Goal: Transaction & Acquisition: Obtain resource

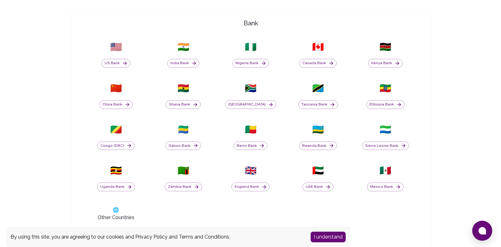
scroll to position [219, 0]
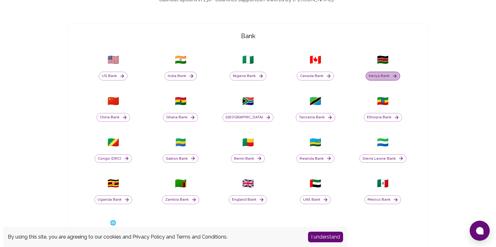
click at [391, 72] on button "Kenya Bank" at bounding box center [383, 76] width 34 height 9
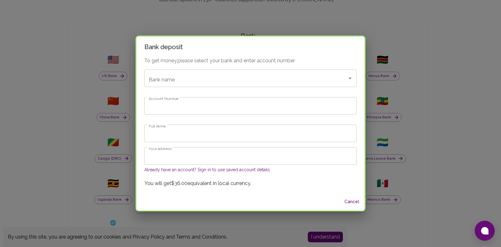
click at [157, 107] on input "Account Number" at bounding box center [250, 106] width 212 height 18
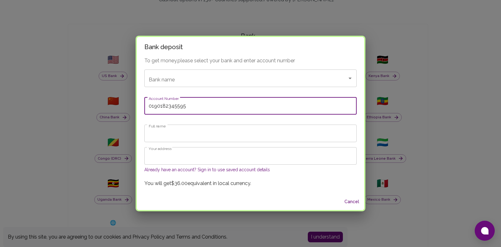
type input "0190182345595"
click at [202, 131] on input "Full name" at bounding box center [250, 134] width 212 height 18
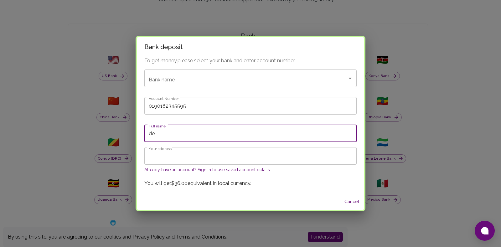
type input "d"
type input "DEVIS BWEDEDE NGAIRA"
click at [190, 170] on button "Already have an account? Sign in to use saved account details" at bounding box center [207, 170] width 126 height 6
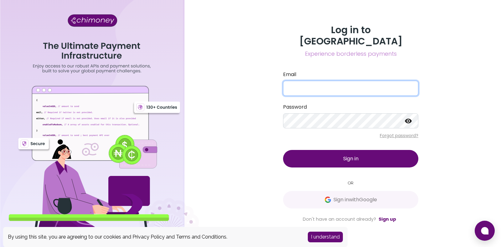
click at [316, 81] on input "Email" at bounding box center [350, 88] width 135 height 15
type input "D"
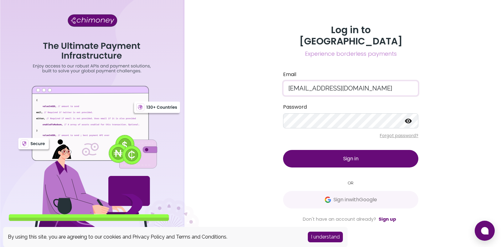
type input "[EMAIL_ADDRESS][DOMAIN_NAME]"
click at [360, 152] on button "Sign in" at bounding box center [350, 159] width 135 height 18
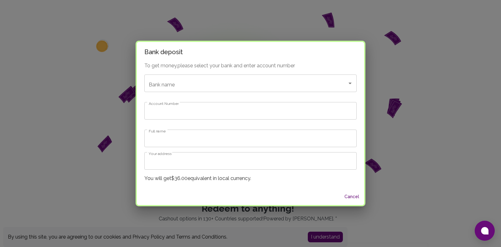
click at [352, 196] on button "Cancel" at bounding box center [352, 197] width 20 height 12
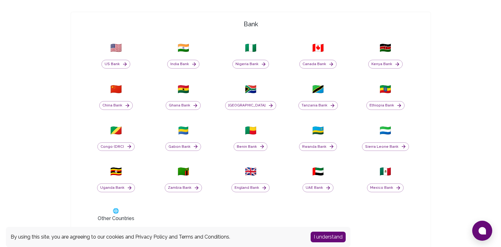
scroll to position [251, 0]
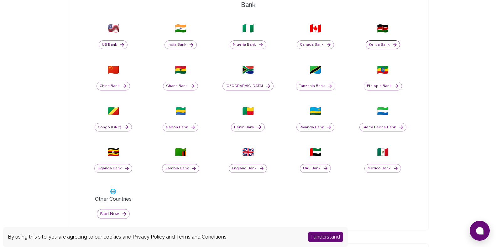
click at [379, 46] on button "Kenya Bank" at bounding box center [383, 44] width 34 height 9
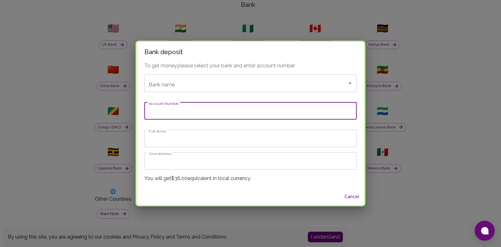
click at [207, 108] on input "Account Number" at bounding box center [250, 111] width 212 height 18
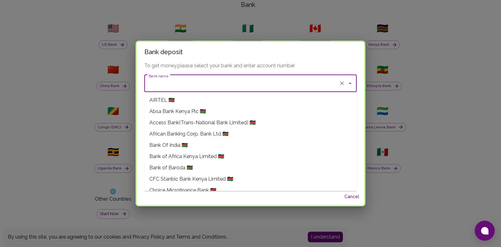
click at [207, 83] on input "Bank name" at bounding box center [241, 83] width 189 height 12
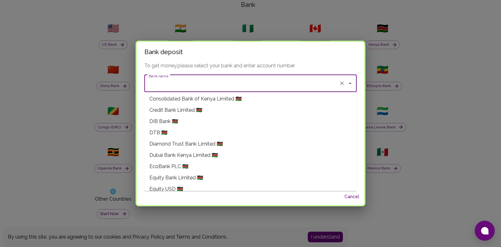
scroll to position [157, 0]
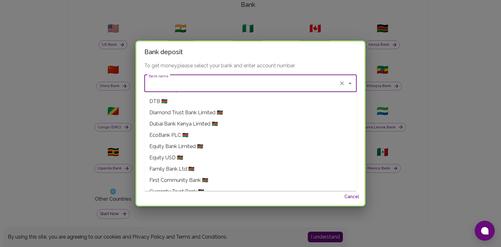
click at [199, 146] on span "Equity Bank Limited 🇰🇪" at bounding box center [176, 147] width 54 height 8
type input "Equity Bank Limited"
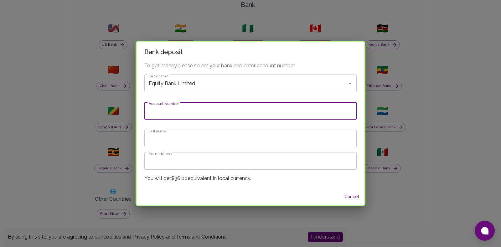
click at [206, 115] on input "Account Number" at bounding box center [250, 111] width 212 height 18
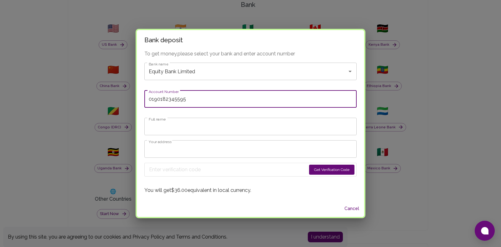
type input "0190182345595"
click at [195, 131] on input "Full name" at bounding box center [250, 127] width 212 height 18
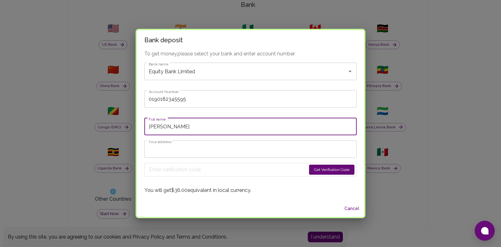
type input "[PERSON_NAME]"
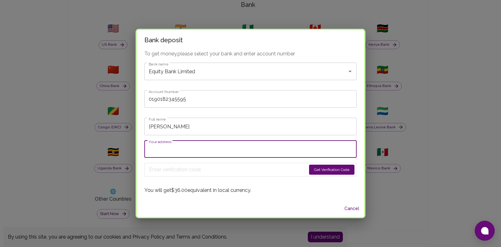
click at [211, 150] on input "Your address" at bounding box center [250, 149] width 212 height 18
type input "[GEOGRAPHIC_DATA], [GEOGRAPHIC_DATA]"
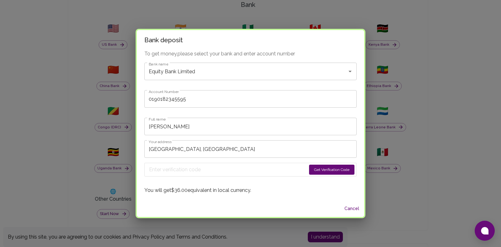
click at [328, 170] on button "Get Verification Code" at bounding box center [331, 170] width 45 height 10
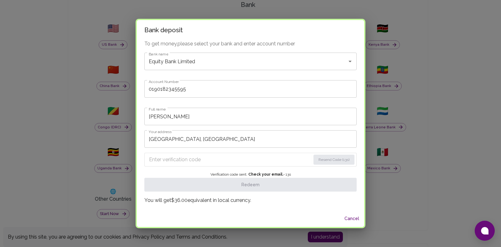
click at [197, 157] on input "Enter verification code" at bounding box center [230, 160] width 162 height 10
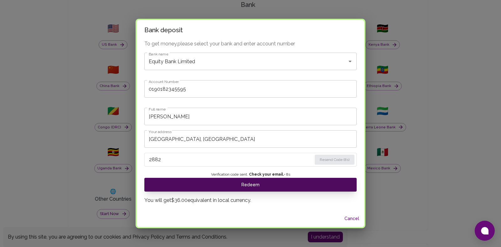
type input "2882"
click at [213, 184] on button "Redeem" at bounding box center [250, 185] width 212 height 14
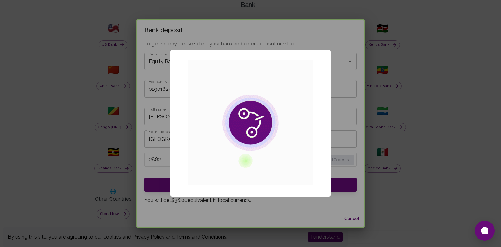
scroll to position [0, 0]
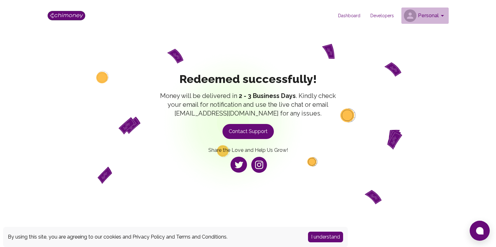
click at [426, 13] on button "Personal" at bounding box center [424, 16] width 47 height 16
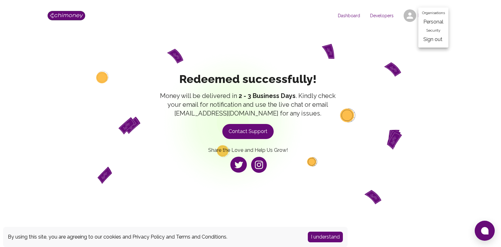
click at [435, 21] on li "Personal" at bounding box center [433, 21] width 30 height 11
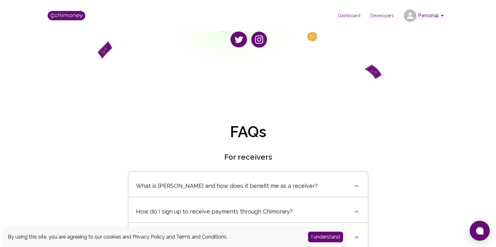
click at [349, 17] on span "Dashboard" at bounding box center [349, 16] width 32 height 6
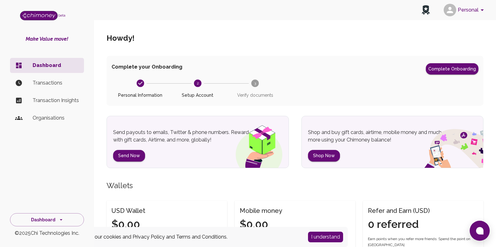
click at [60, 81] on p "Transactions" at bounding box center [56, 83] width 46 height 8
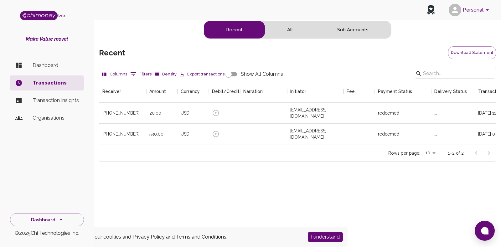
click at [69, 99] on p "Transaction Insights" at bounding box center [56, 101] width 46 height 8
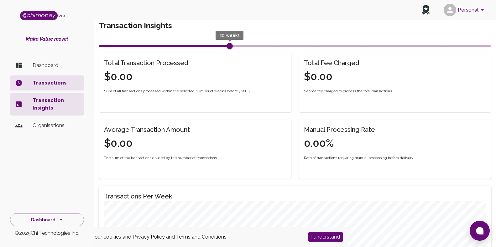
click at [58, 126] on p "Organisations" at bounding box center [56, 126] width 46 height 8
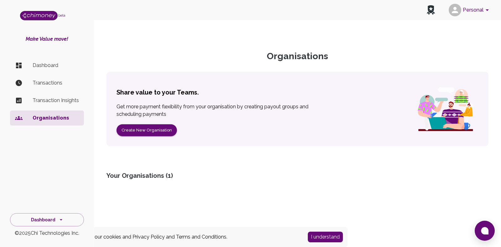
click at [56, 66] on p "Dashboard" at bounding box center [56, 66] width 46 height 8
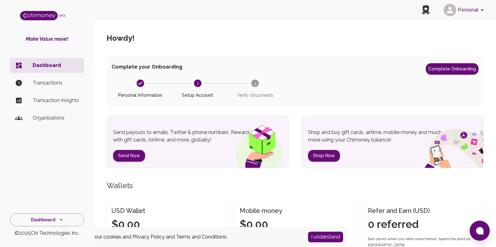
click at [483, 13] on icon "account of current user" at bounding box center [482, 10] width 8 height 8
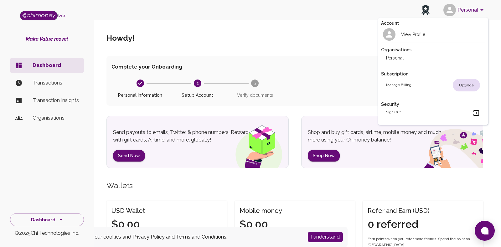
click at [310, 92] on div at bounding box center [250, 123] width 501 height 247
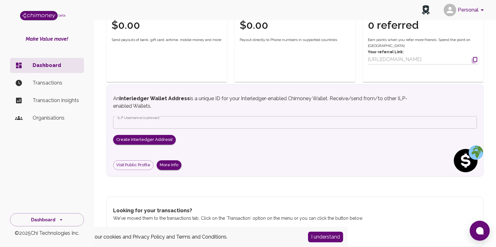
scroll to position [207, 0]
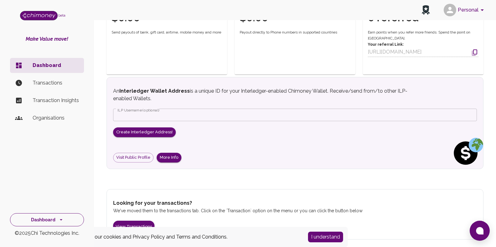
click at [62, 219] on icon "side nav" at bounding box center [61, 220] width 6 height 6
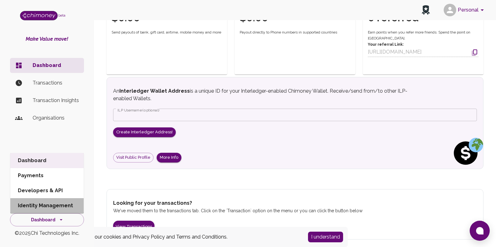
click at [69, 206] on li "Identity Management" at bounding box center [46, 205] width 73 height 15
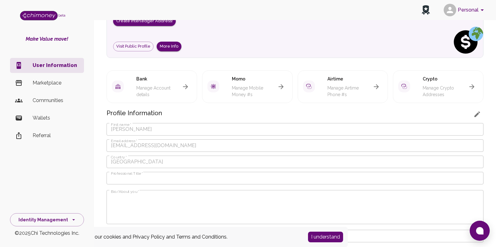
scroll to position [56, 0]
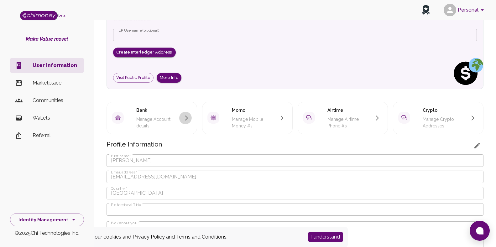
click at [184, 118] on icon "button" at bounding box center [185, 118] width 5 height 5
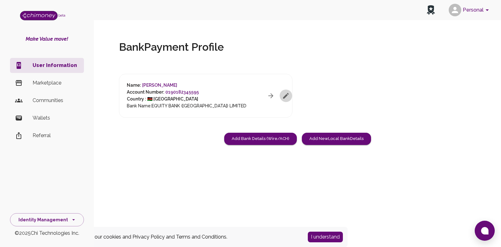
click at [289, 93] on icon "button" at bounding box center [286, 96] width 8 height 8
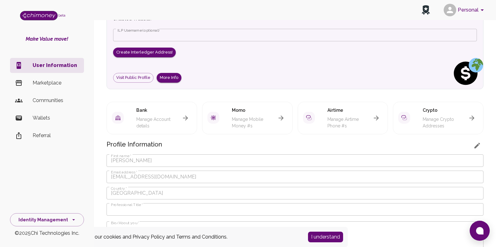
scroll to position [64, 0]
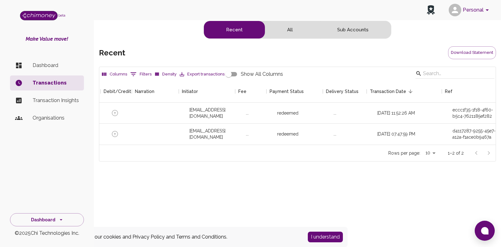
scroll to position [0, 111]
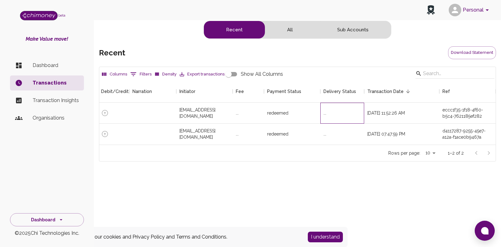
click at [326, 115] on div "..." at bounding box center [325, 113] width 3 height 6
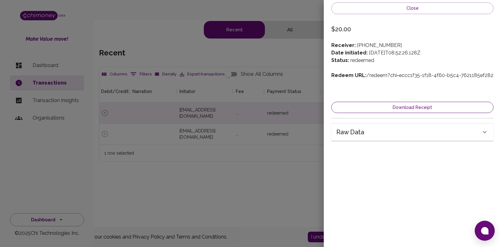
click at [392, 105] on button "Download Receipt" at bounding box center [412, 108] width 162 height 12
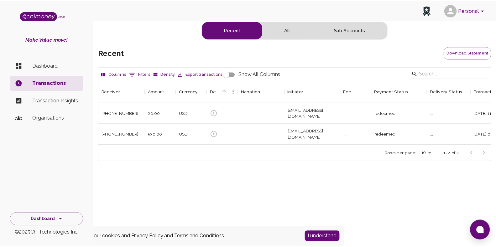
scroll to position [65, 391]
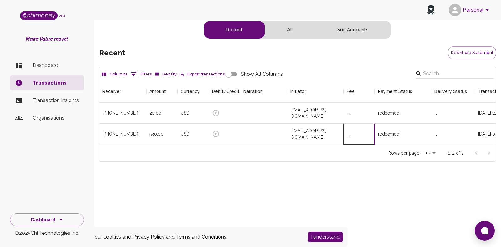
click at [348, 135] on div "..." at bounding box center [348, 134] width 3 height 6
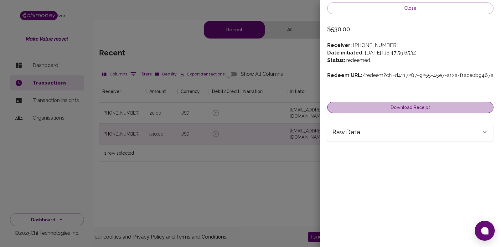
click at [417, 113] on button "Download Receipt" at bounding box center [410, 108] width 166 height 12
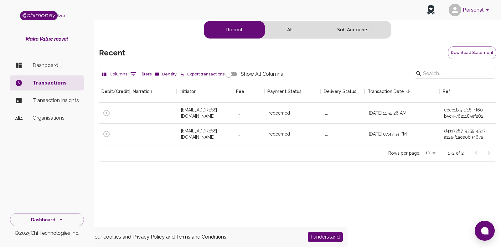
scroll to position [0, 111]
click at [337, 233] on button "I understand" at bounding box center [325, 237] width 35 height 11
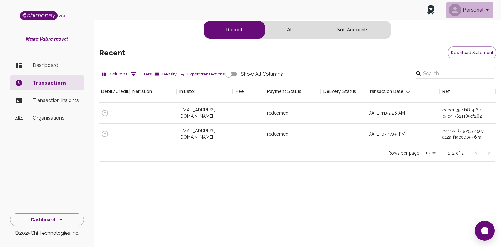
click at [480, 9] on button "Personal" at bounding box center [469, 10] width 47 height 16
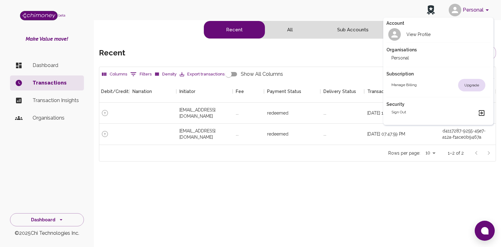
click at [435, 111] on div "Sign out" at bounding box center [438, 113] width 94 height 8
